Goal: Check status: Check status

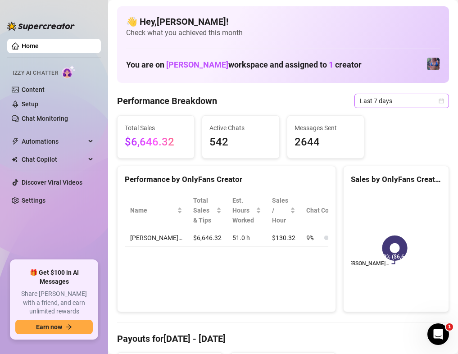
click at [393, 99] on span "Last 7 days" at bounding box center [402, 101] width 84 height 14
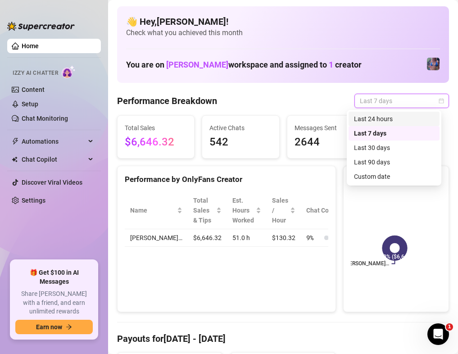
click at [397, 116] on div "Last 24 hours" at bounding box center [394, 119] width 80 height 10
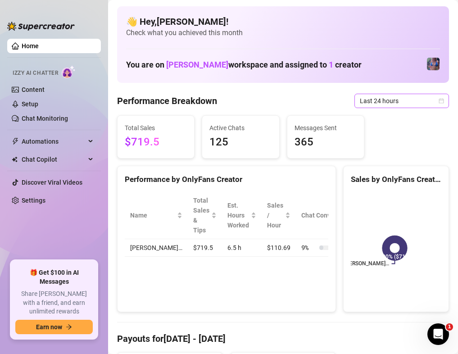
click at [394, 99] on span "Last 24 hours" at bounding box center [402, 101] width 84 height 14
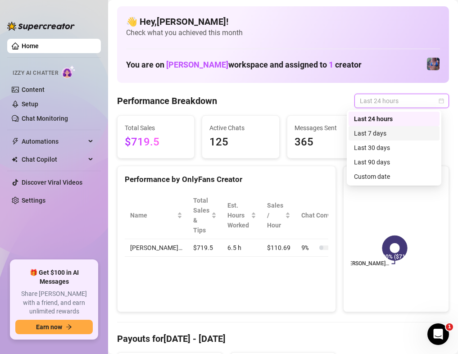
click at [373, 133] on div "Last 7 days" at bounding box center [394, 133] width 80 height 10
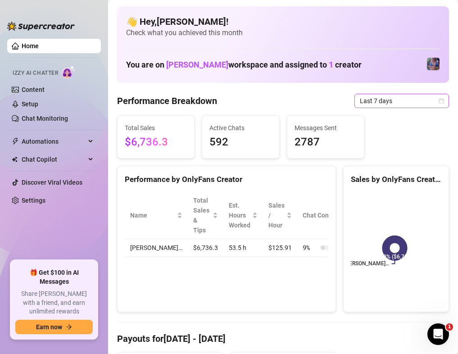
click at [379, 104] on span "Last 7 days" at bounding box center [402, 101] width 84 height 14
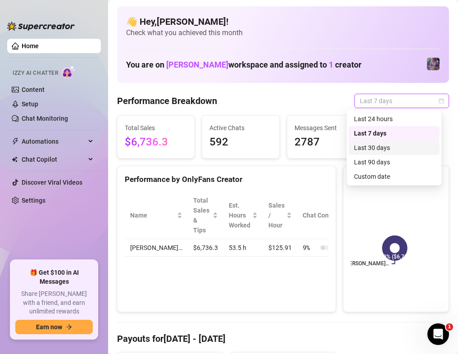
click at [381, 144] on div "Last 30 days" at bounding box center [394, 148] width 80 height 10
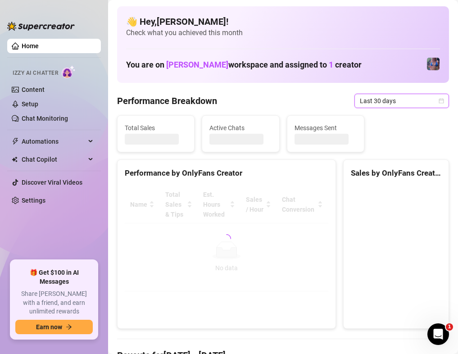
click at [411, 99] on span "Last 30 days" at bounding box center [402, 101] width 84 height 14
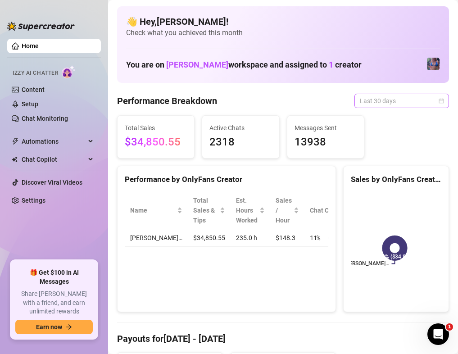
click at [404, 102] on span "Last 30 days" at bounding box center [402, 101] width 84 height 14
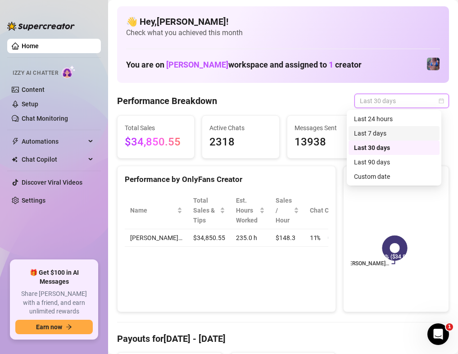
click at [384, 134] on div "Last 7 days" at bounding box center [394, 133] width 80 height 10
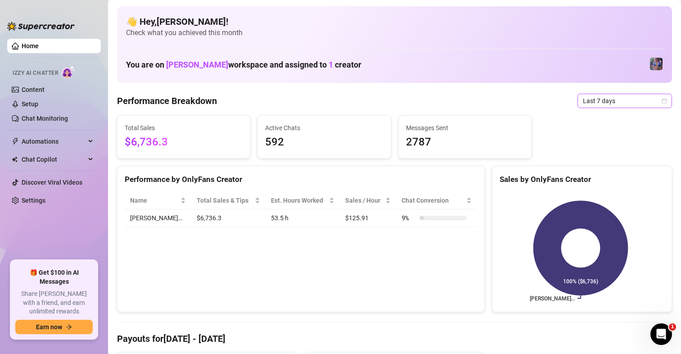
click at [458, 100] on span "Last 7 days" at bounding box center [625, 101] width 84 height 14
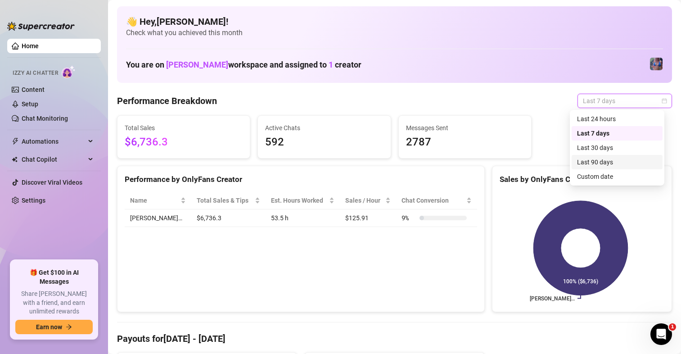
click at [458, 163] on div "Last 90 days" at bounding box center [617, 162] width 80 height 10
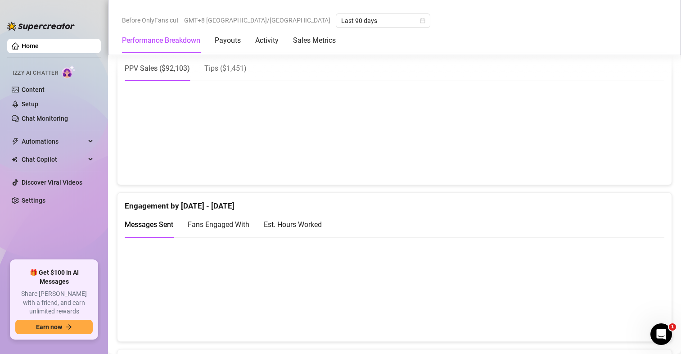
scroll to position [451, 0]
